Goal: Information Seeking & Learning: Learn about a topic

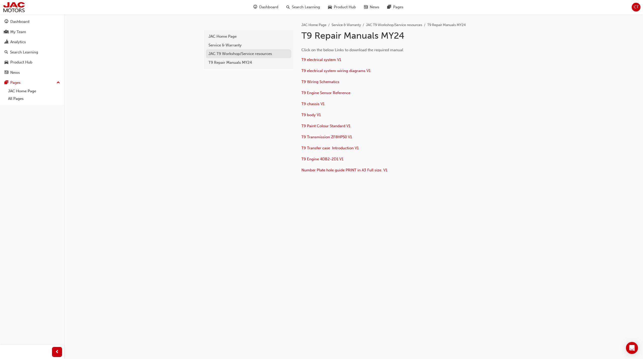
click at [247, 57] on div "JAC T9 Workshop/Service resources" at bounding box center [249, 54] width 80 height 6
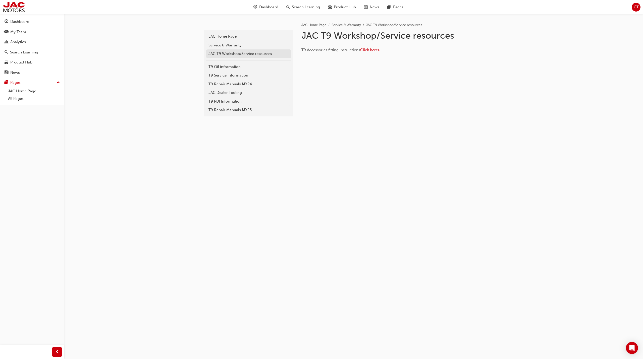
click at [246, 53] on div "JAC T9 Workshop/Service resources" at bounding box center [249, 54] width 80 height 6
click at [243, 83] on div "T9 Repair Manuals MY24" at bounding box center [249, 84] width 80 height 6
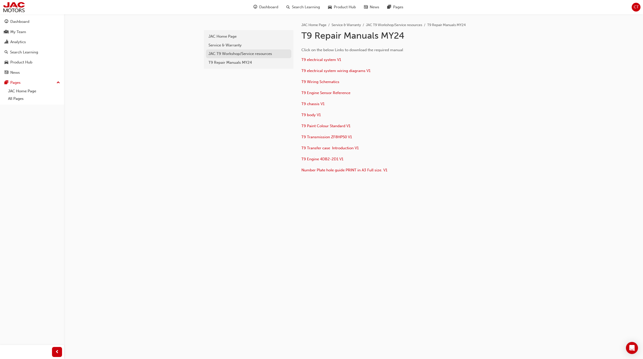
click at [241, 58] on link "JAC T9 Workshop/Service resources" at bounding box center [248, 53] width 85 height 9
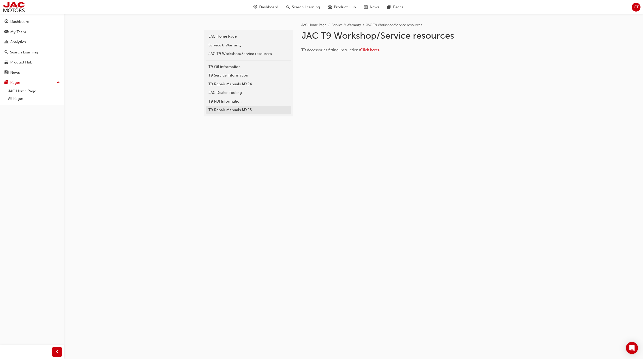
click at [242, 113] on link "T9 Repair Manuals MY25" at bounding box center [248, 110] width 85 height 9
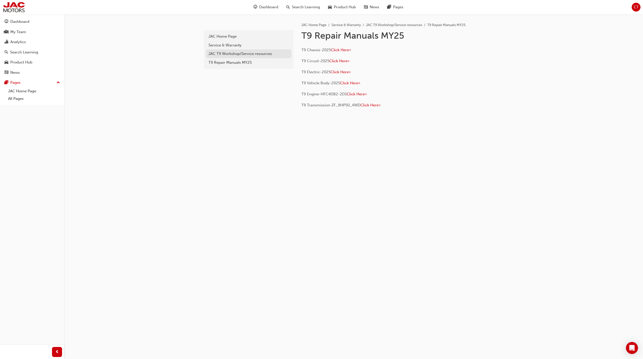
click at [242, 53] on div "JAC T9 Workshop/Service resources" at bounding box center [249, 54] width 80 height 6
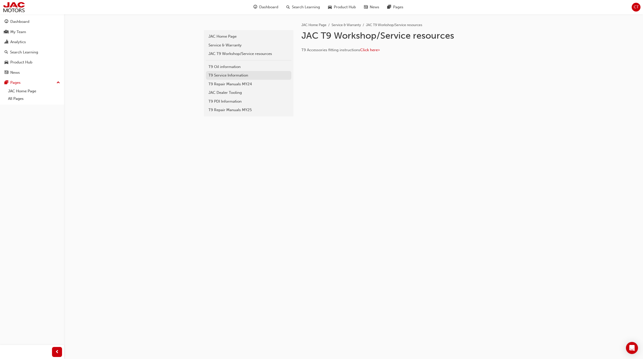
click at [244, 77] on div "T9 Service Information" at bounding box center [249, 76] width 80 height 6
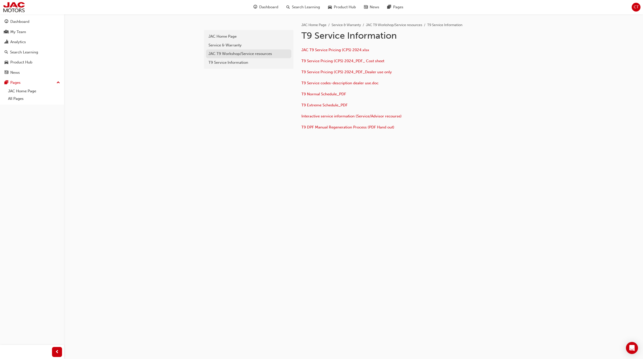
click at [245, 53] on div "JAC T9 Workshop/Service resources" at bounding box center [249, 54] width 80 height 6
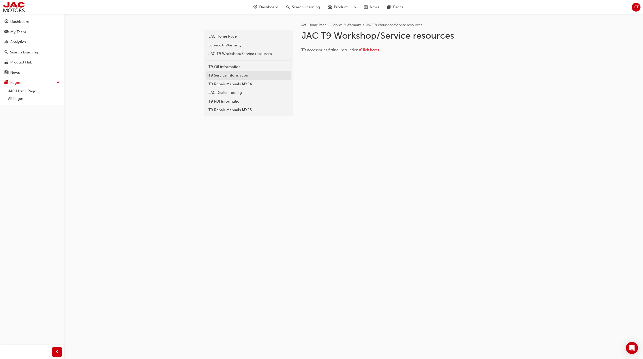
click at [252, 74] on div "T9 Service Information" at bounding box center [249, 76] width 80 height 6
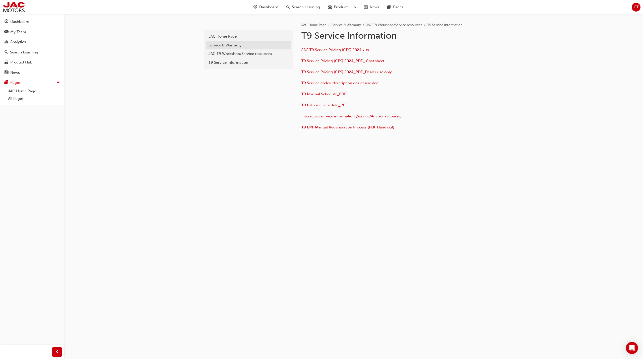
click at [267, 46] on div "Service & Warranty" at bounding box center [249, 45] width 80 height 6
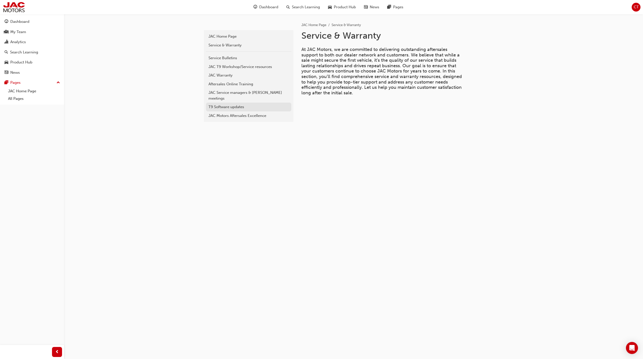
click at [269, 105] on link "T9 Software updates" at bounding box center [248, 107] width 85 height 9
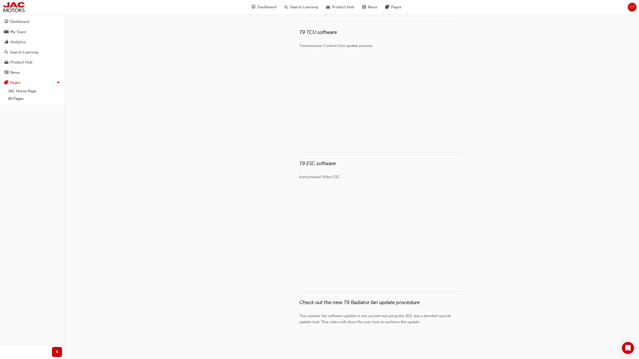
scroll to position [161, 0]
